Goal: Information Seeking & Learning: Understand process/instructions

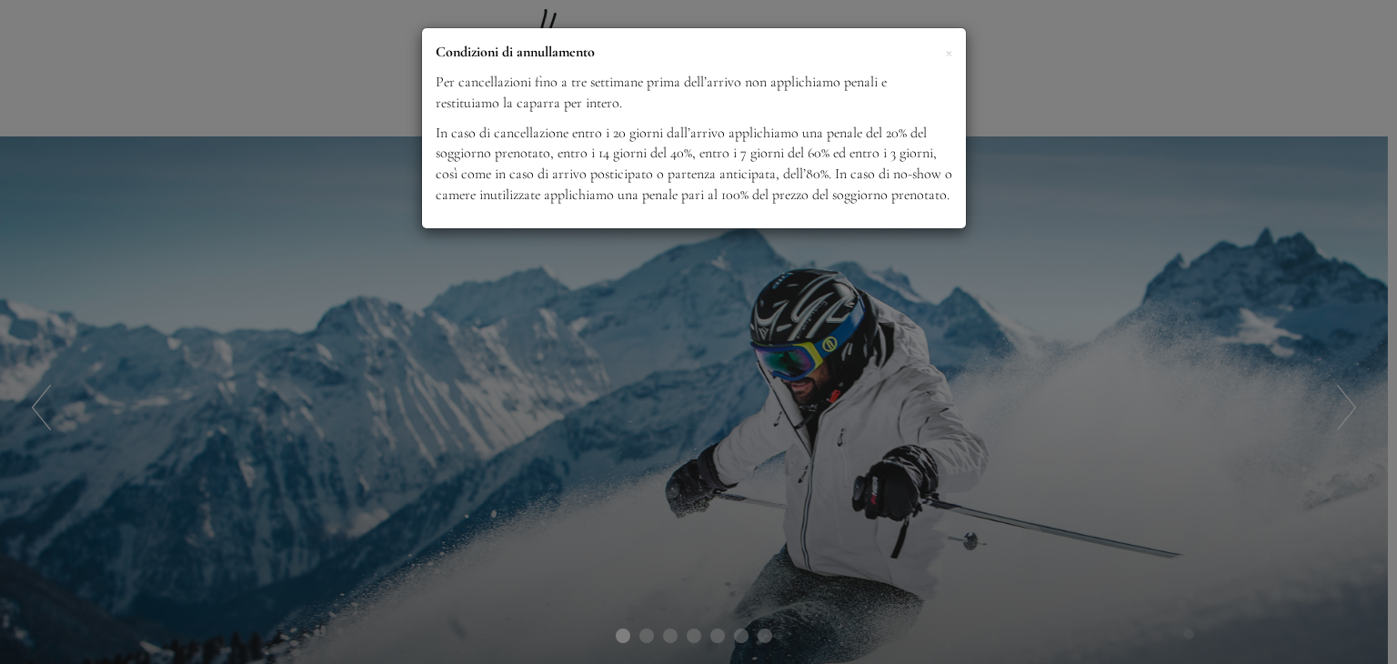
click at [941, 50] on p "Condizioni di annullamento" at bounding box center [694, 52] width 517 height 21
click at [946, 52] on span "×" at bounding box center [948, 51] width 7 height 23
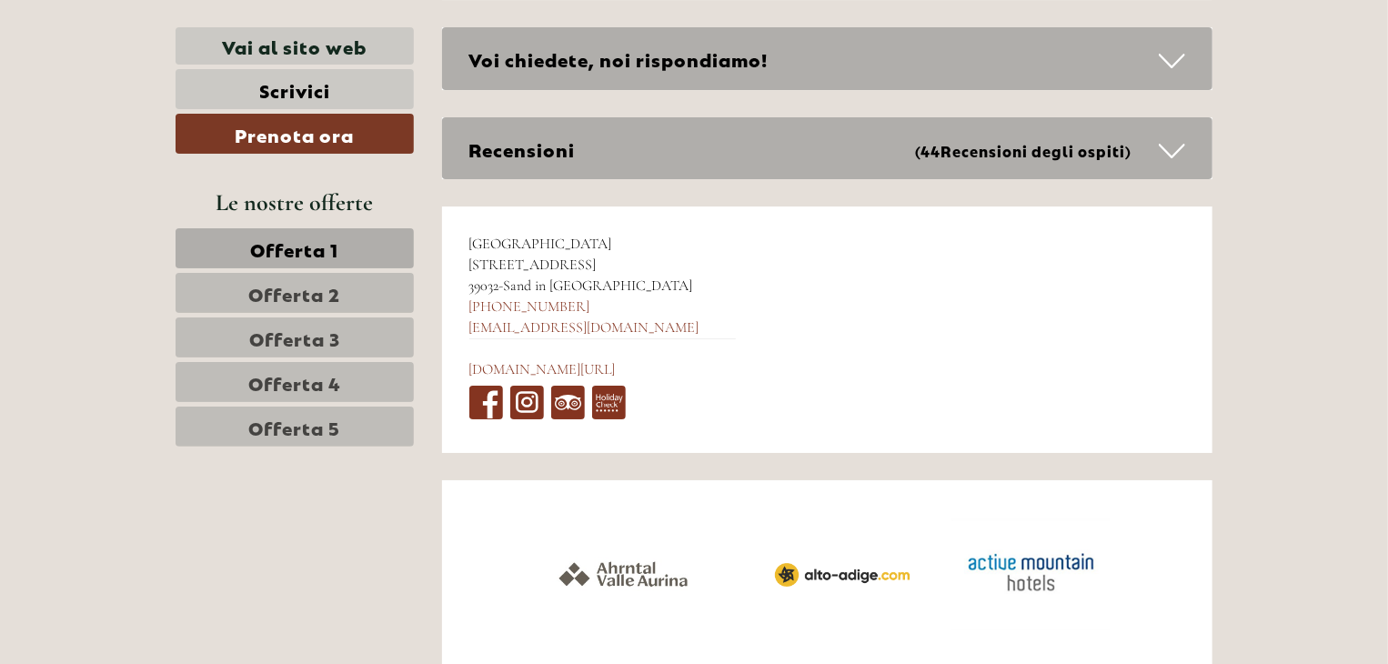
scroll to position [10099, 0]
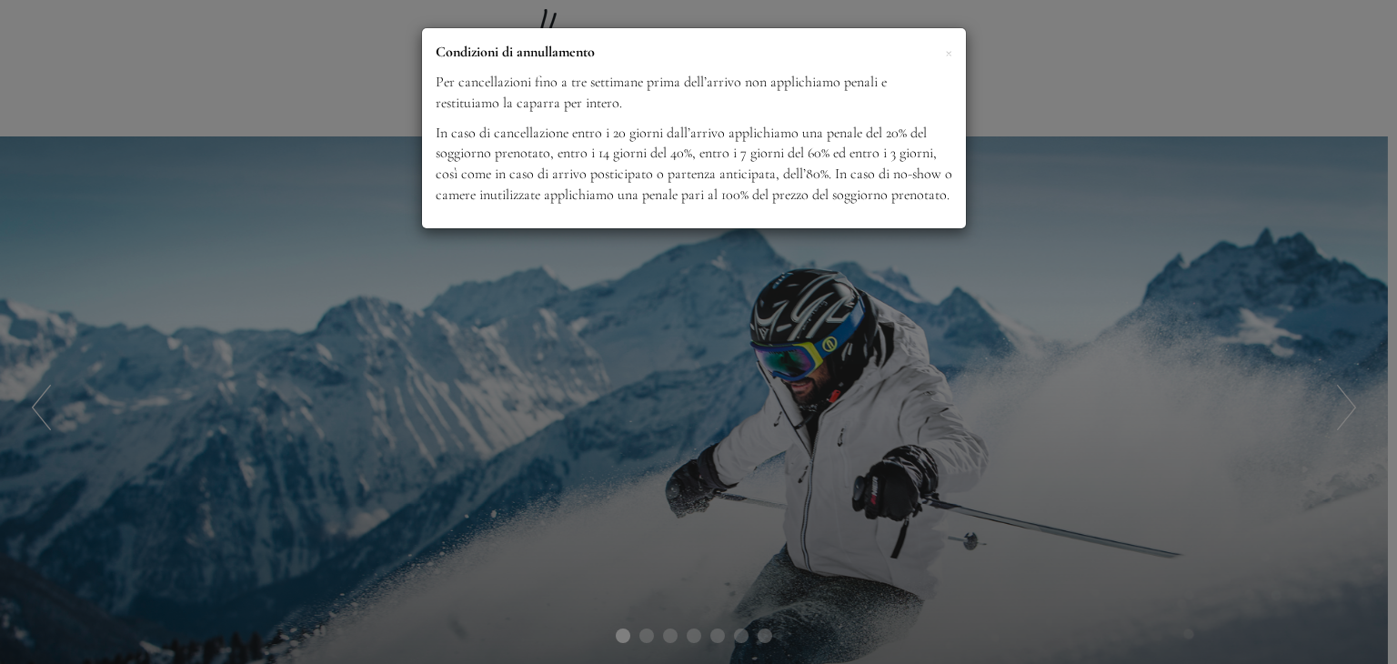
click at [939, 55] on p "Condizioni di annullamento" at bounding box center [694, 52] width 517 height 21
click at [953, 55] on div "× Condizioni di annullamento Per cancellazioni fino a tre settimane prima dell’…" at bounding box center [694, 128] width 544 height 200
click at [873, 481] on div "× Condizioni di annullamento Per cancellazioni fino a tre settimane prima dell’…" at bounding box center [698, 332] width 1397 height 664
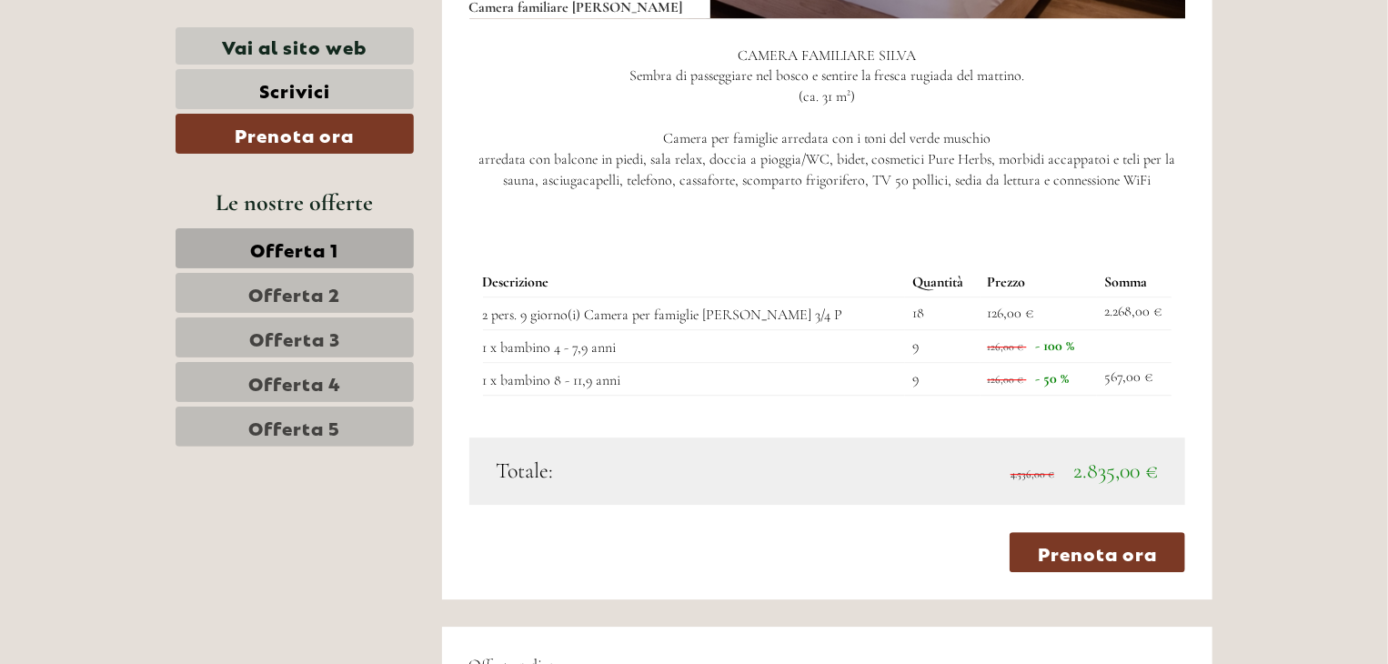
scroll to position [2911, 0]
